Goal: Navigation & Orientation: Find specific page/section

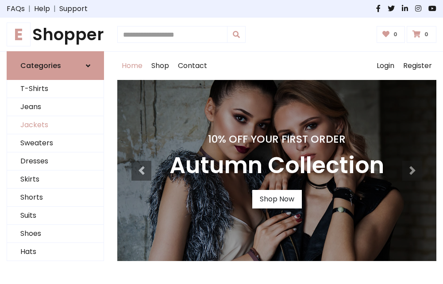
click at [55, 126] on link "Jackets" at bounding box center [55, 125] width 96 height 18
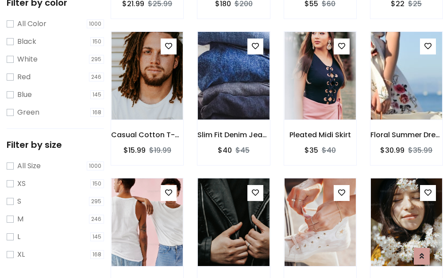
scroll to position [355, 0]
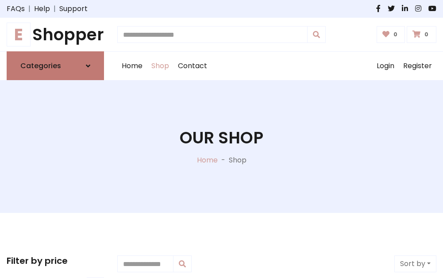
click at [55, 66] on h6 "Categories" at bounding box center [40, 65] width 41 height 8
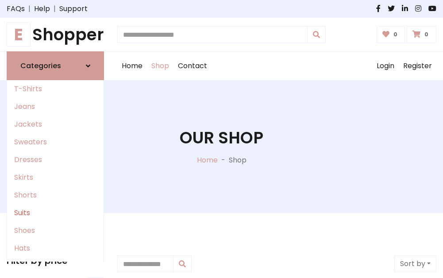
click at [55, 213] on link "Suits" at bounding box center [55, 213] width 96 height 18
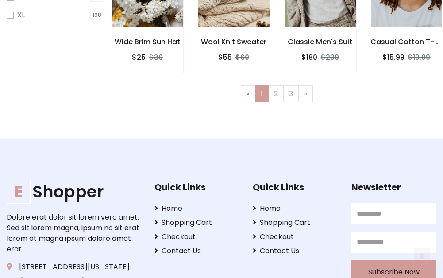
scroll to position [639, 0]
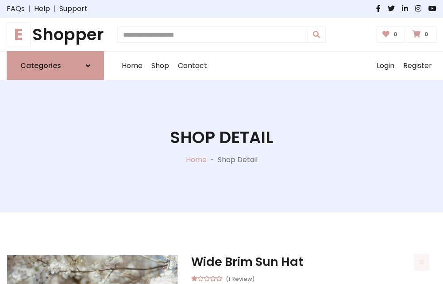
scroll to position [826, 0]
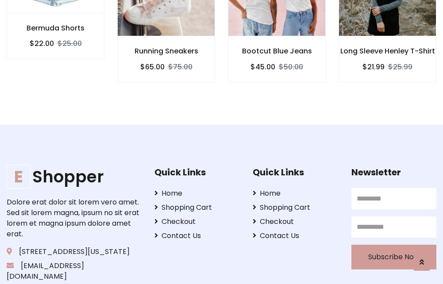
scroll to position [825, 0]
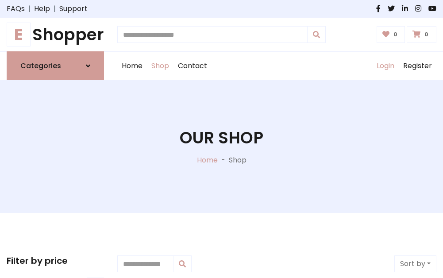
click at [385, 66] on link "Login" at bounding box center [385, 66] width 27 height 28
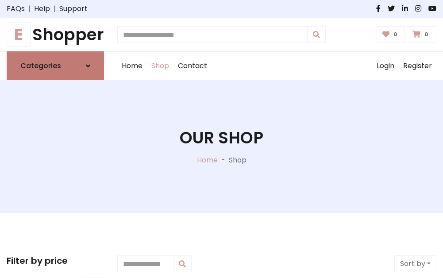
click at [88, 66] on icon at bounding box center [88, 65] width 4 height 7
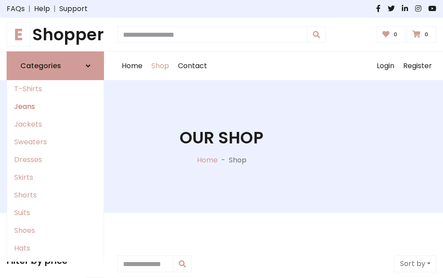
click at [55, 107] on link "Jeans" at bounding box center [55, 107] width 96 height 18
